Goal: Information Seeking & Learning: Find specific fact

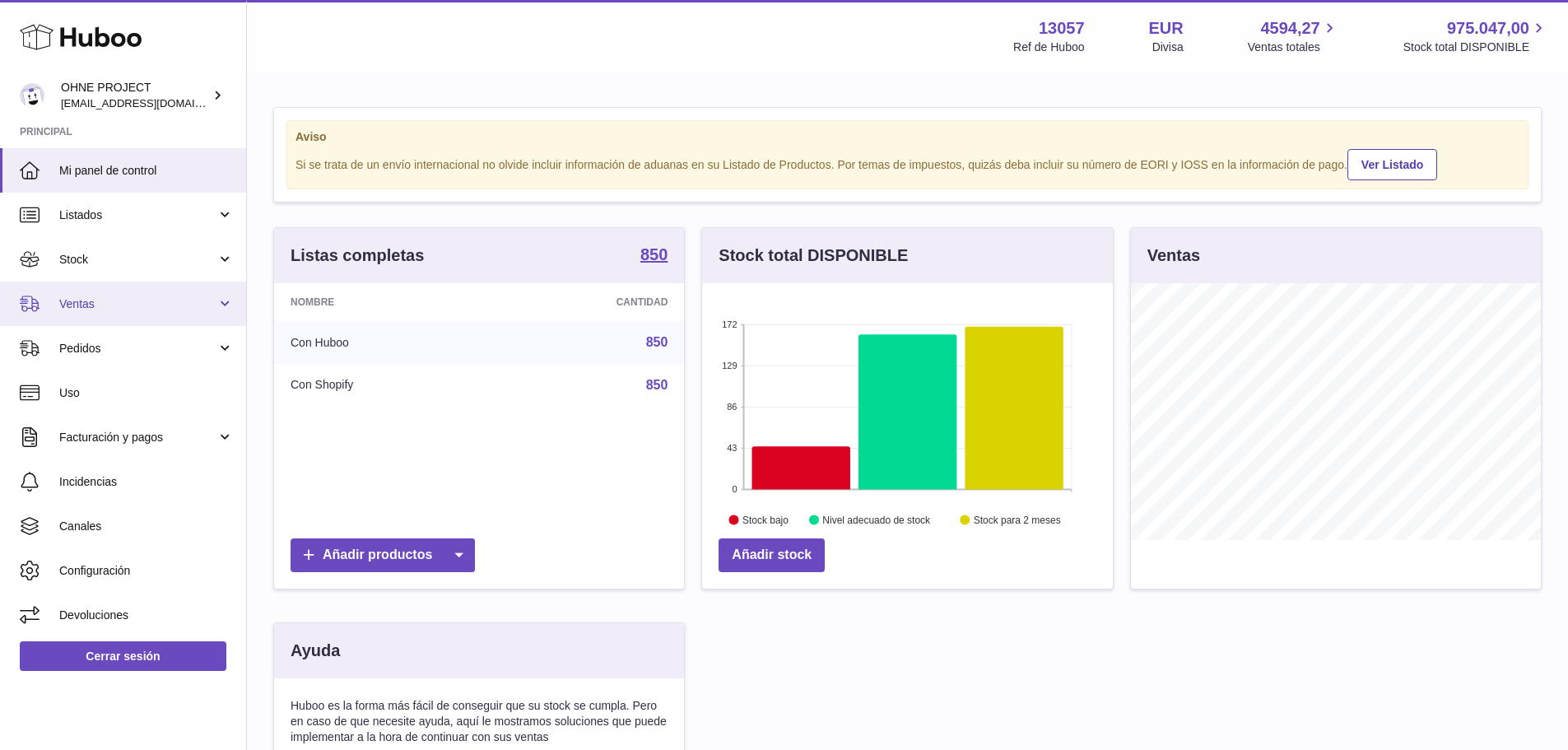
scroll to position [257, 410]
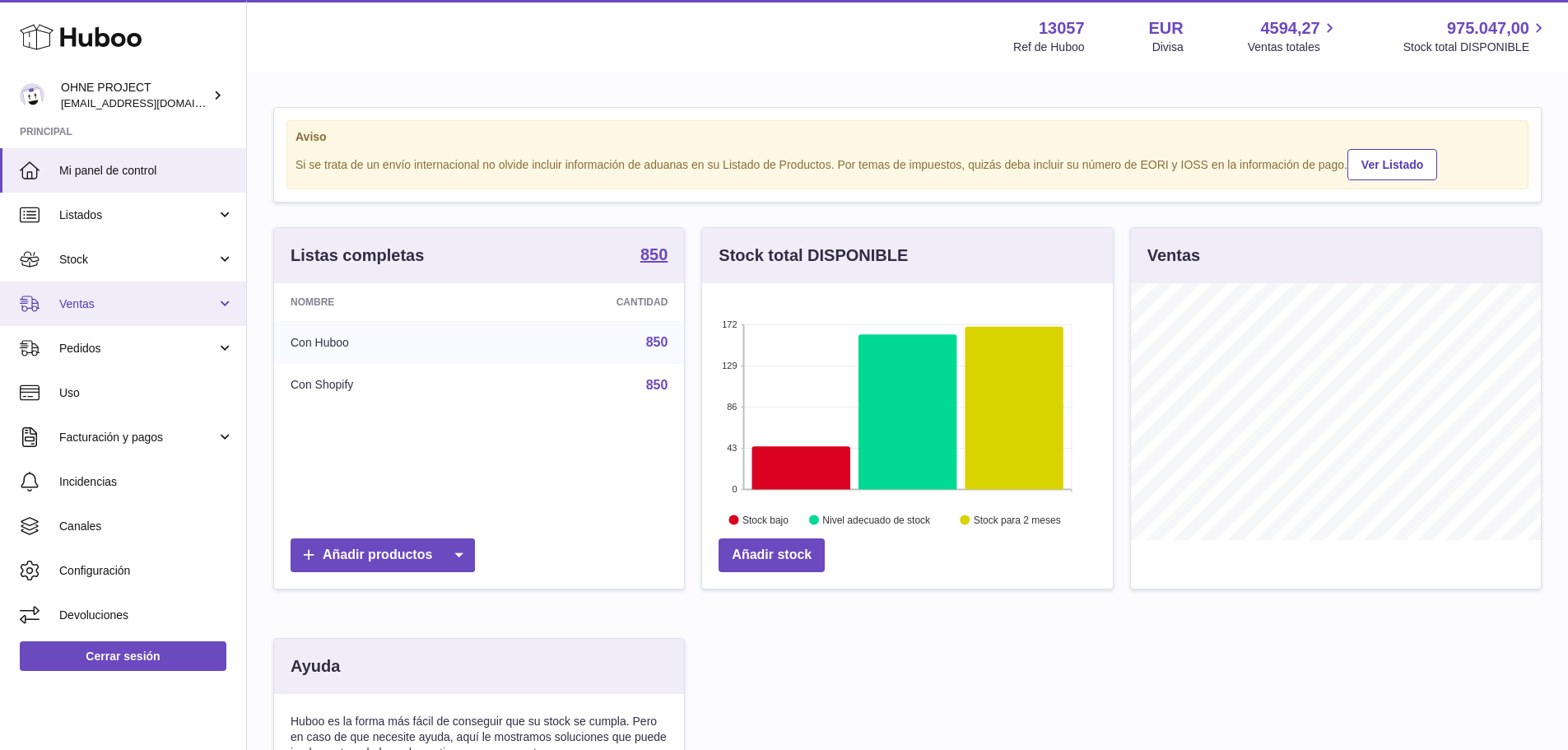
drag, startPoint x: 157, startPoint y: 307, endPoint x: 154, endPoint y: 318, distance: 11.4
click at [158, 307] on span "Ventas" at bounding box center [138, 304] width 157 height 16
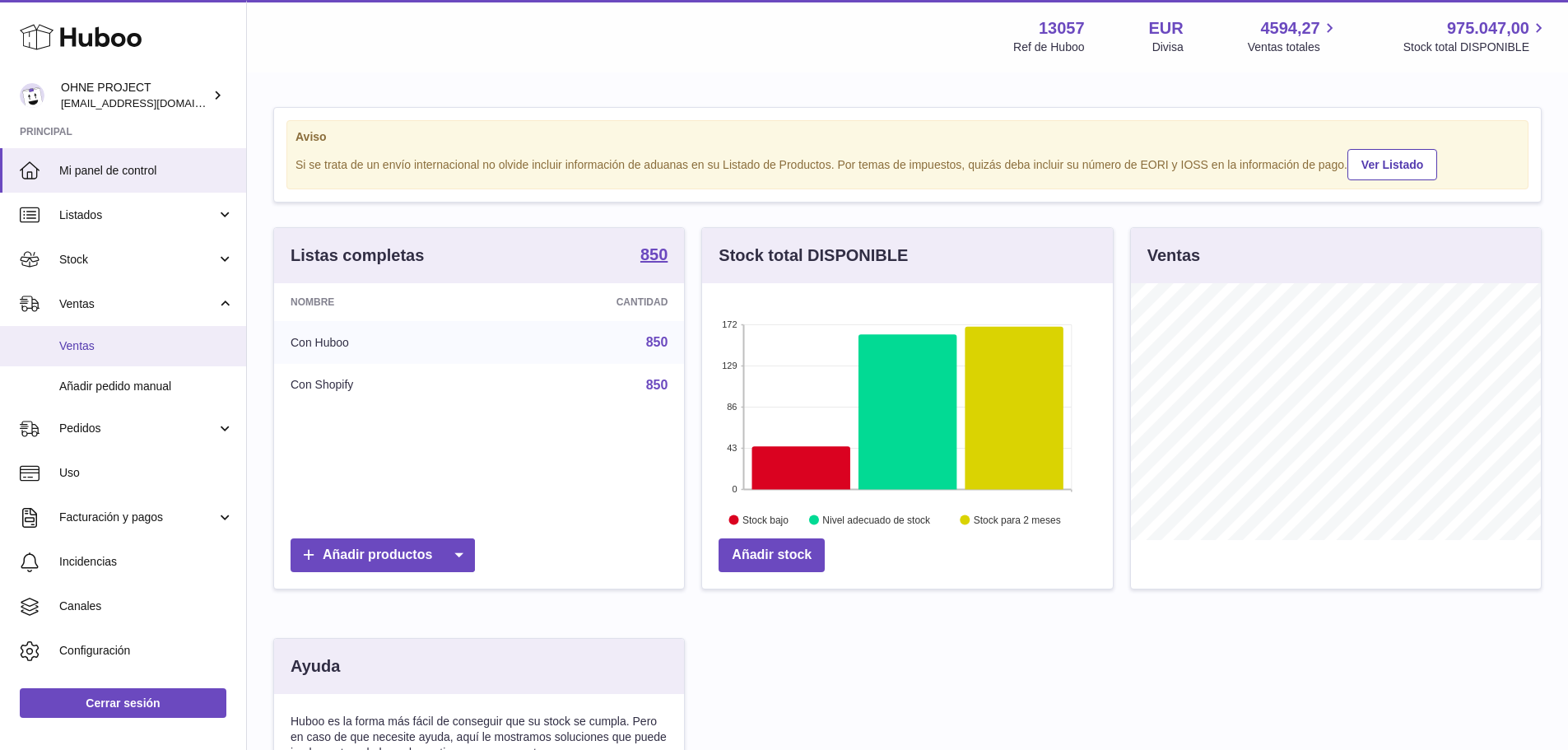
click at [144, 342] on span "Ventas" at bounding box center [146, 346] width 174 height 16
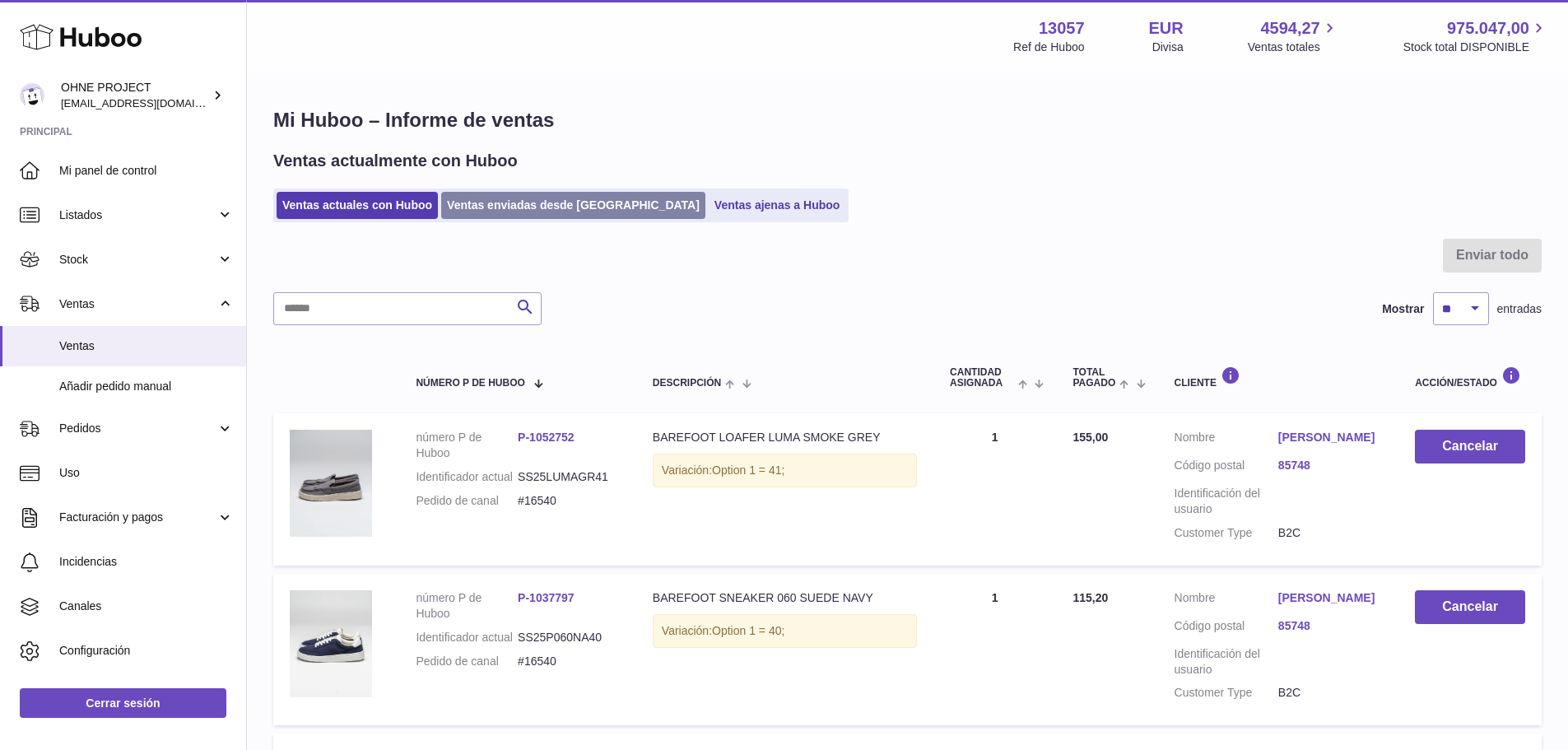
click at [524, 205] on link "Ventas enviadas desde [GEOGRAPHIC_DATA]" at bounding box center [573, 205] width 264 height 27
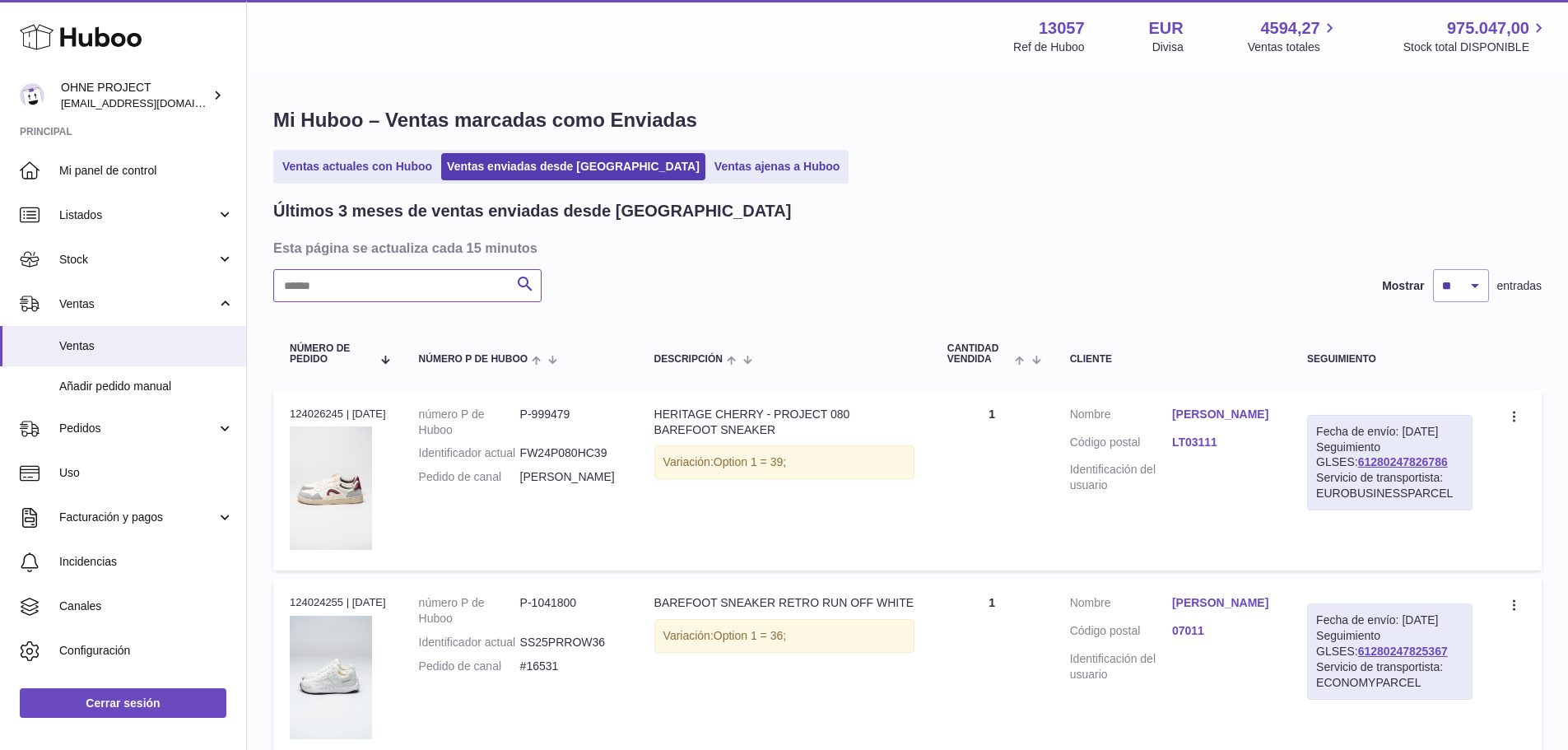
click at [451, 277] on input "text" at bounding box center [408, 285] width 269 height 33
paste input "**********"
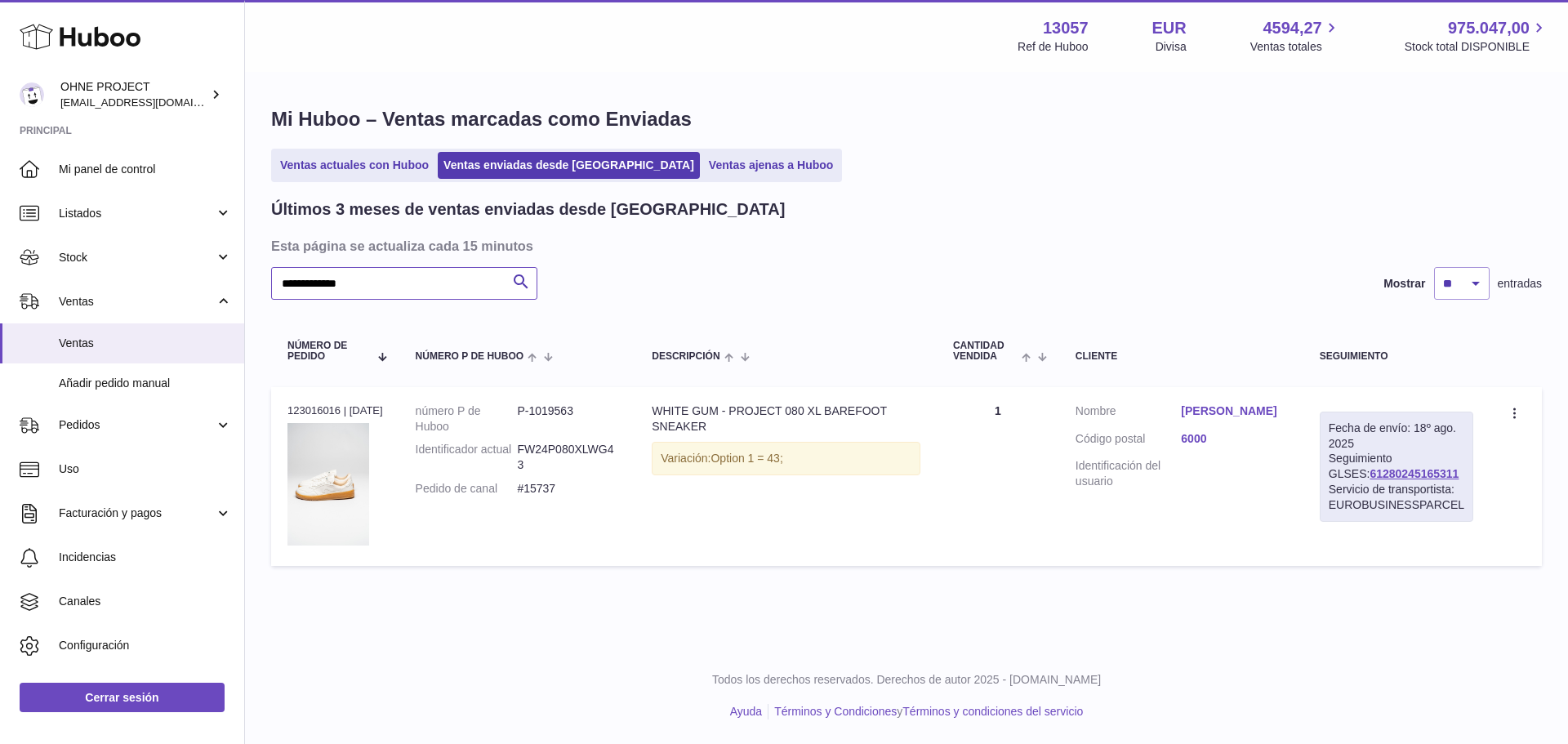
type input "**********"
click at [1428, 478] on div "Fecha de envío: 18º ago. 2025 Seguimiento GLSES: 61280245165311 Servicio de tra…" at bounding box center [1397, 466] width 154 height 110
click at [1234, 413] on link "Andre Viallon" at bounding box center [1234, 411] width 106 height 16
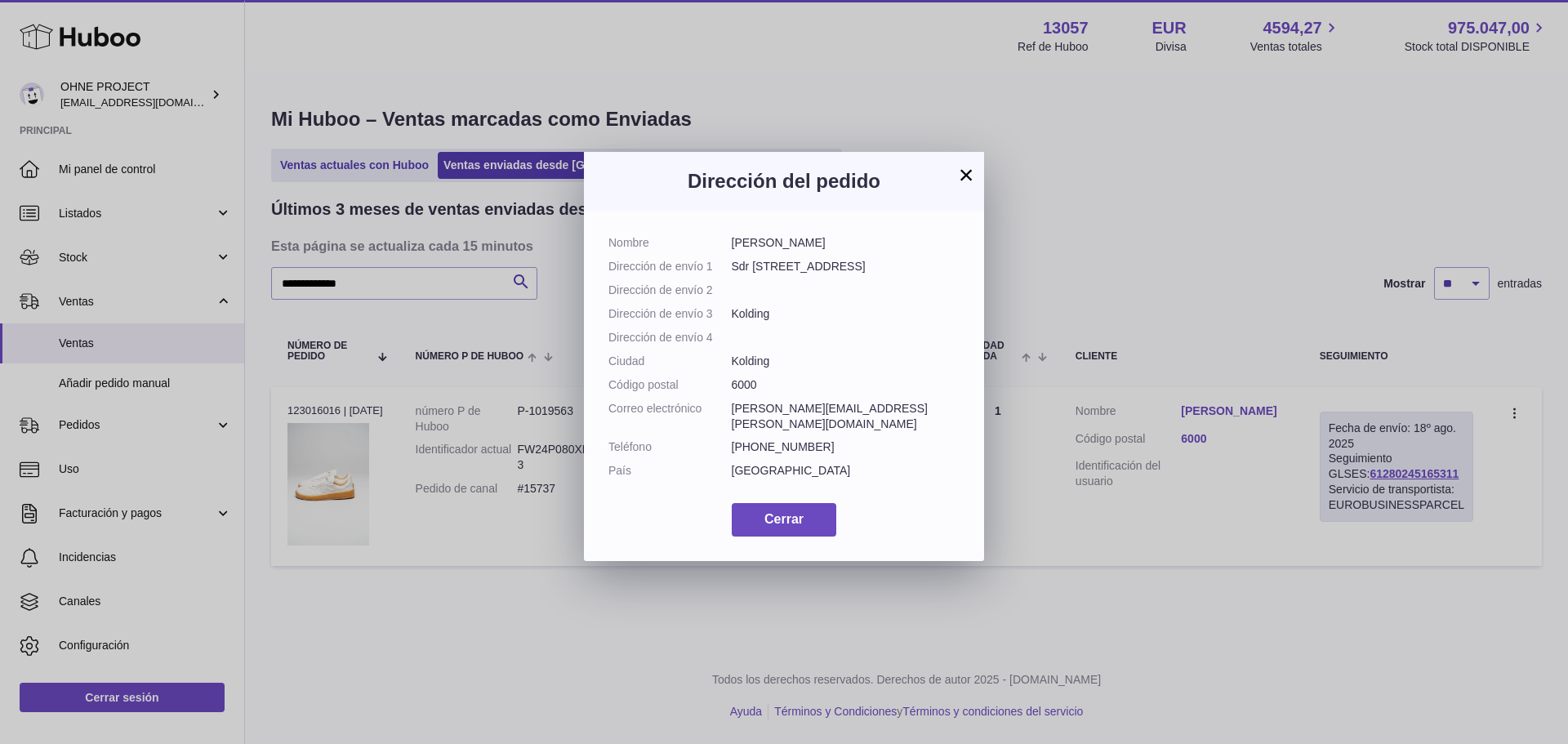
click at [960, 178] on button "×" at bounding box center [965, 174] width 19 height 19
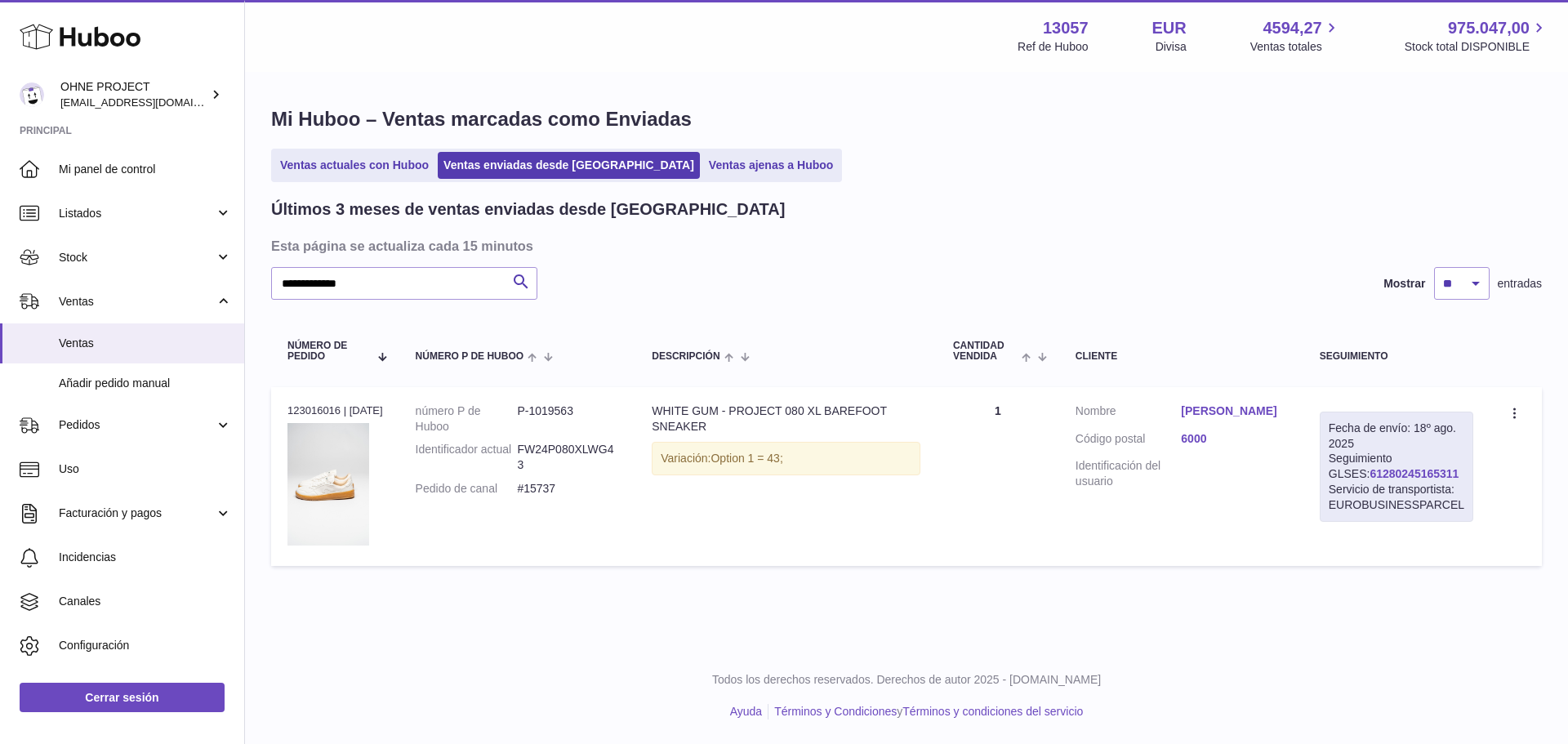
drag, startPoint x: 1433, startPoint y: 476, endPoint x: 1334, endPoint y: 475, distance: 99.0
click at [1334, 475] on div "Fecha de envío: 18º ago. 2025 Seguimiento GLSES: 61280245165311 Servicio de tra…" at bounding box center [1397, 466] width 154 height 110
copy link "61280245165311"
drag, startPoint x: 559, startPoint y: 489, endPoint x: 525, endPoint y: 489, distance: 34.0
click at [525, 489] on dd "#15737" at bounding box center [567, 489] width 102 height 16
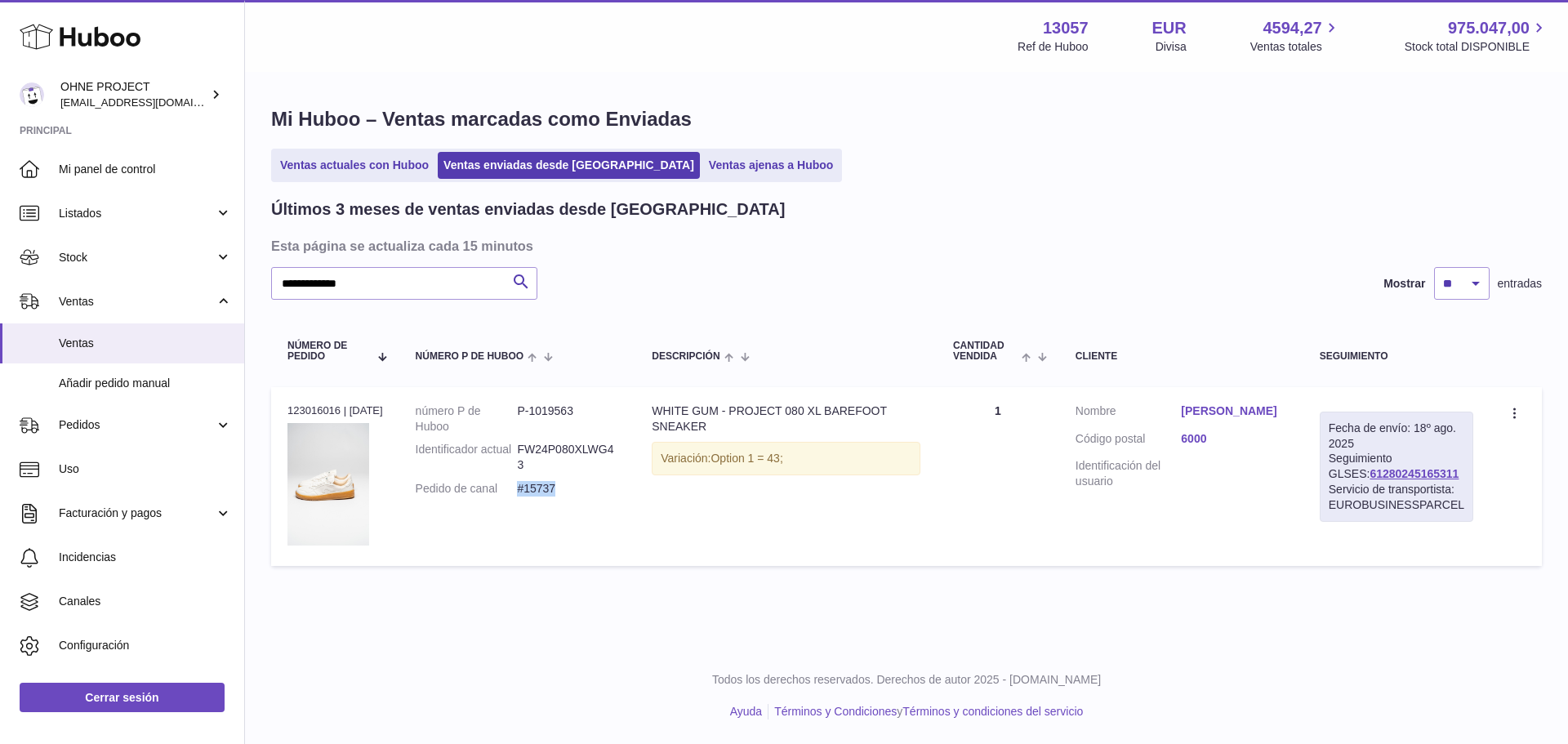
copy dd "#15737"
click at [1210, 411] on link "Andre Viallon" at bounding box center [1234, 411] width 106 height 16
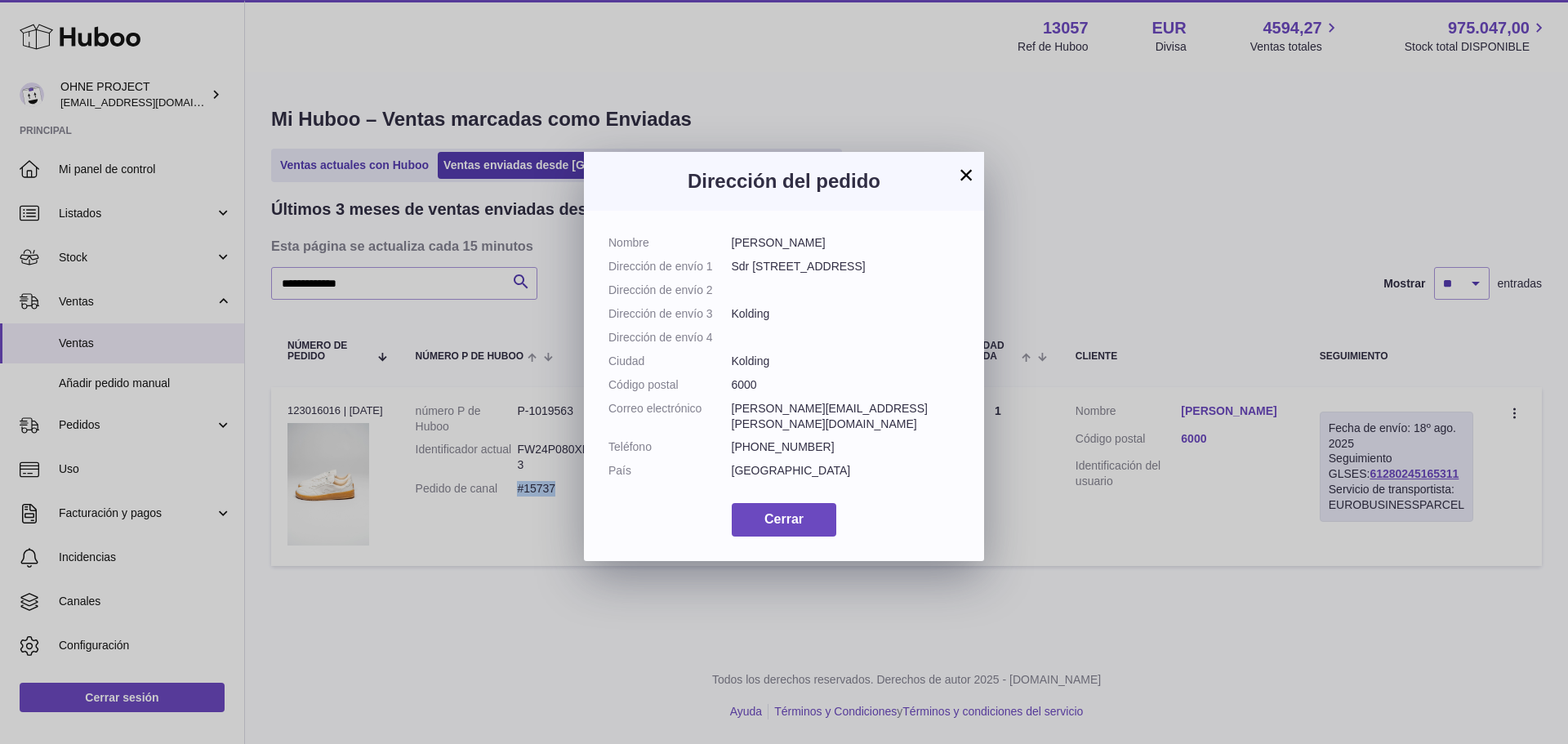
drag, startPoint x: 807, startPoint y: 242, endPoint x: 728, endPoint y: 245, distance: 79.1
click at [728, 245] on dl "Nombre Andre Viallon Dirección de envío 1 Sdr Havnegade 12, 1th Dirección de en…" at bounding box center [783, 361] width 351 height 252
copy dl "Andre Viallon"
